Goal: Information Seeking & Learning: Learn about a topic

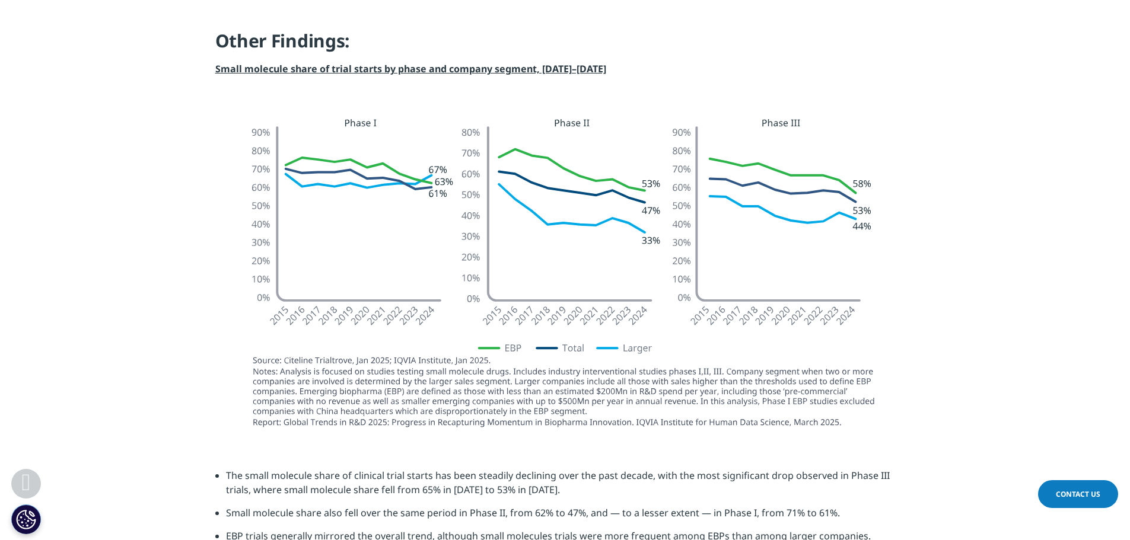
scroll to position [1423, 0]
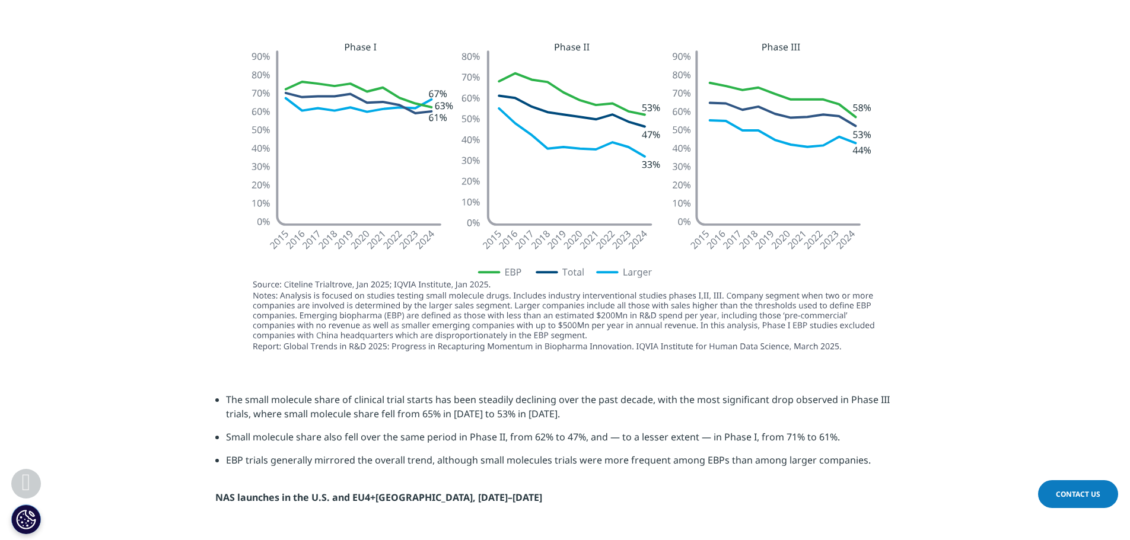
drag, startPoint x: 863, startPoint y: 458, endPoint x: 225, endPoint y: 401, distance: 640.7
click at [225, 401] on ul "The small molecule share of clinical trial starts has been steadily declining o…" at bounding box center [565, 435] width 700 height 84
click at [226, 401] on li "The small molecule share of clinical trial starts has been steadily declining o…" at bounding box center [570, 411] width 689 height 37
drag, startPoint x: 863, startPoint y: 457, endPoint x: 213, endPoint y: 399, distance: 652.6
click at [213, 399] on section "The small molecule share of clinical trial starts has been steadily declining o…" at bounding box center [565, 448] width 1130 height 171
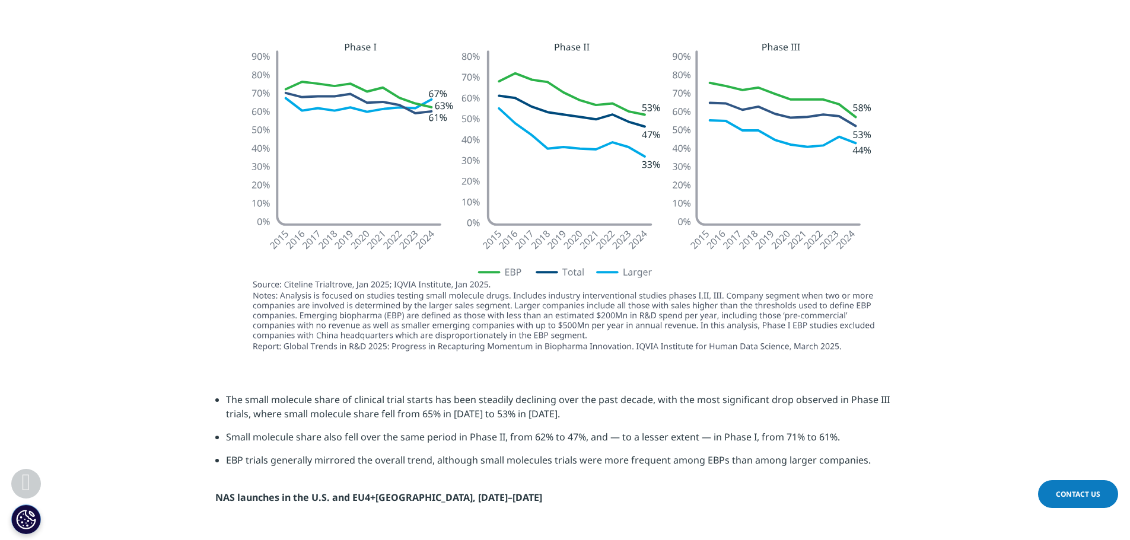
click at [258, 410] on li "The small molecule share of clinical trial starts has been steadily declining o…" at bounding box center [570, 411] width 689 height 37
click at [279, 404] on li "The small molecule share of clinical trial starts has been steadily declining o…" at bounding box center [570, 411] width 689 height 37
drag, startPoint x: 866, startPoint y: 461, endPoint x: 227, endPoint y: 403, distance: 641.9
click at [227, 403] on ul "The small molecule share of clinical trial starts has been steadily declining o…" at bounding box center [565, 435] width 700 height 84
click at [229, 404] on li "The small molecule share of clinical trial starts has been steadily declining o…" at bounding box center [570, 411] width 689 height 37
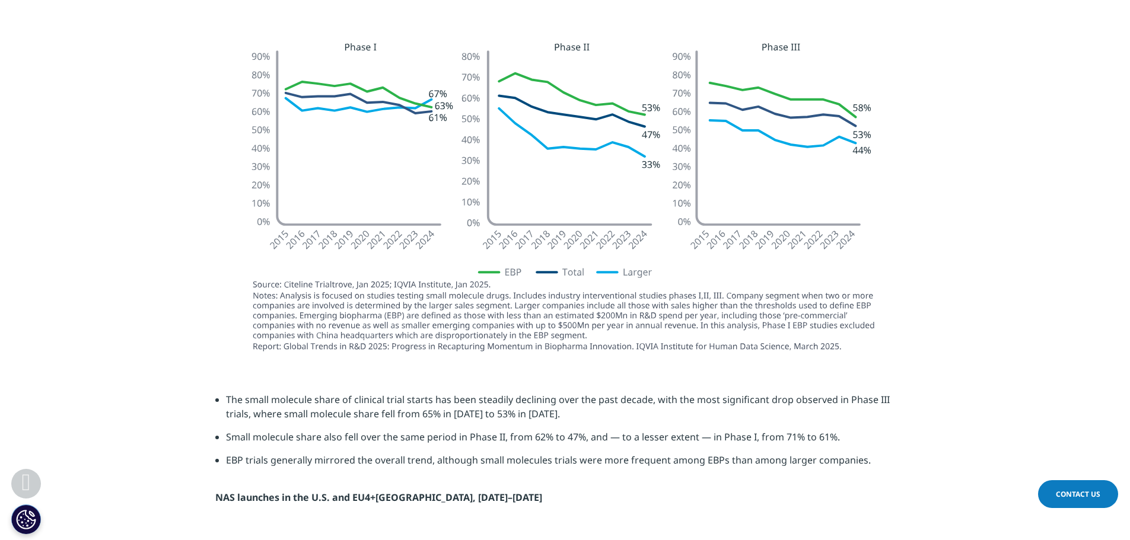
click at [246, 418] on li "The small molecule share of clinical trial starts has been steadily declining o…" at bounding box center [570, 411] width 689 height 37
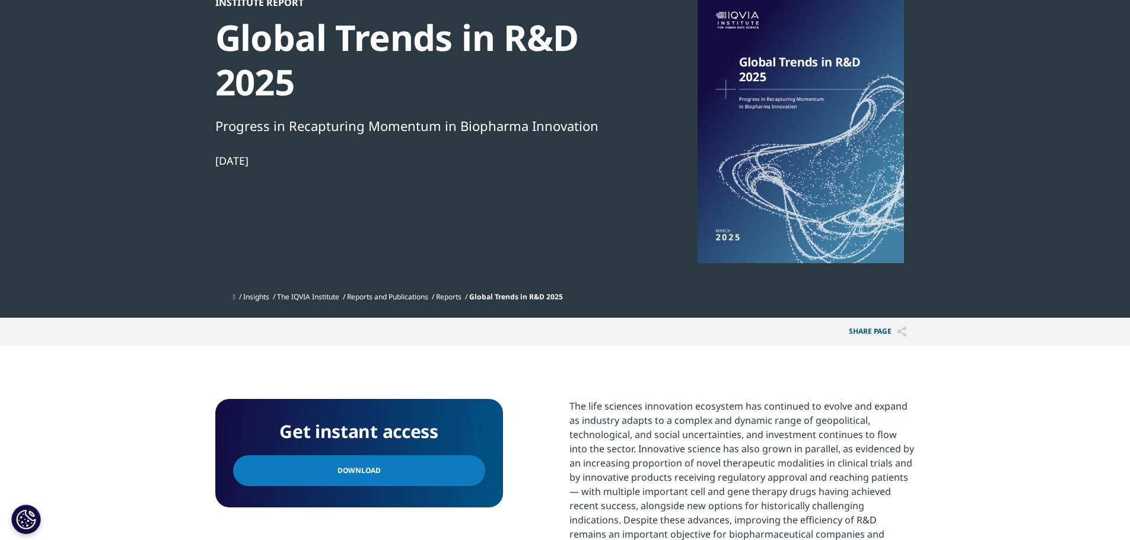
scroll to position [0, 0]
